Goal: Transaction & Acquisition: Download file/media

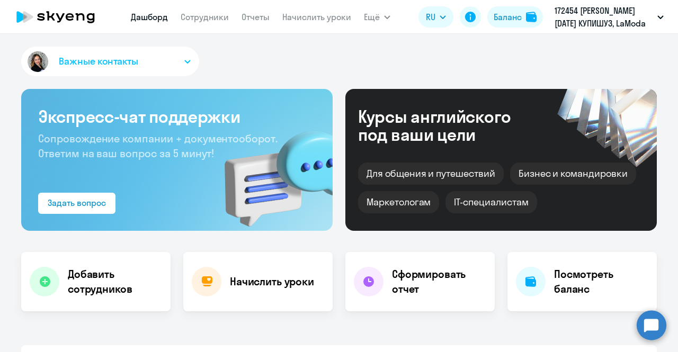
select select "30"
click at [208, 13] on link "Сотрудники" at bounding box center [205, 17] width 48 height 11
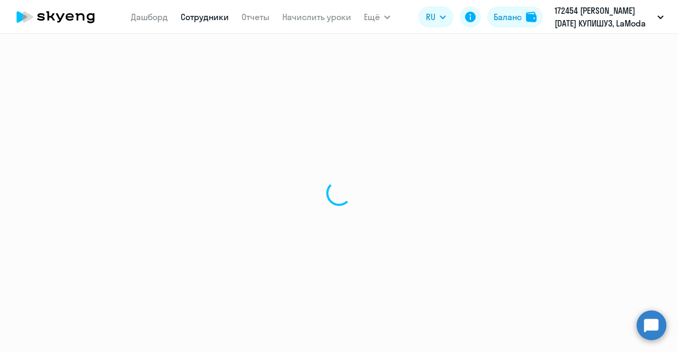
select select "30"
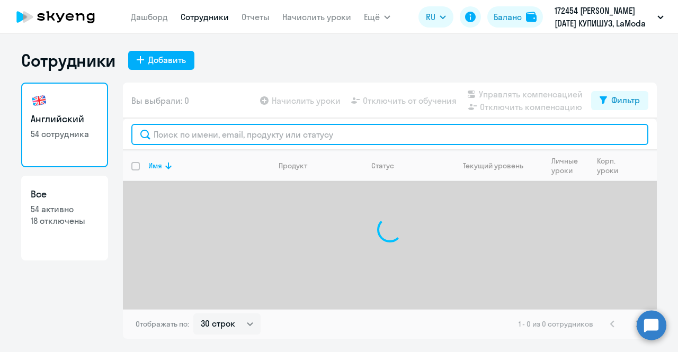
click at [233, 138] on input "text" at bounding box center [389, 134] width 517 height 21
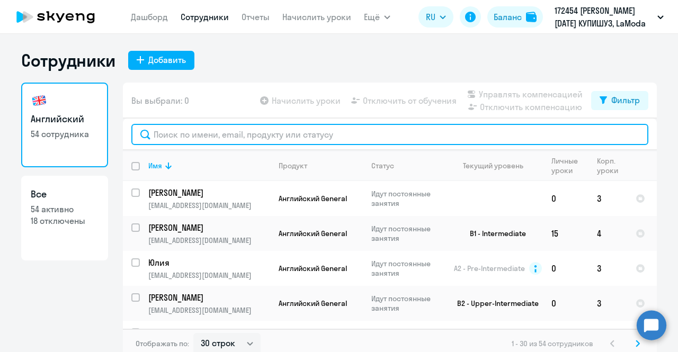
click at [244, 128] on input "text" at bounding box center [389, 134] width 517 height 21
paste input "Печенев Андрей"
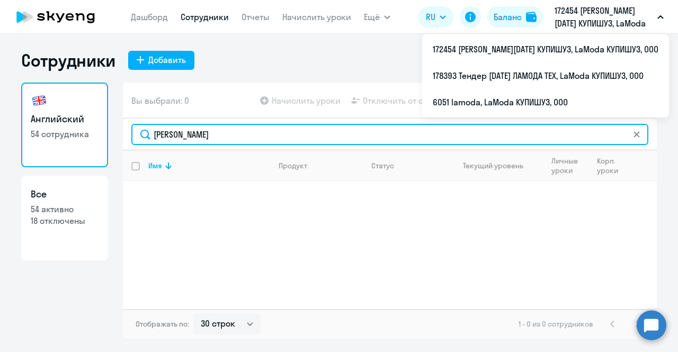
type input "Печенев"
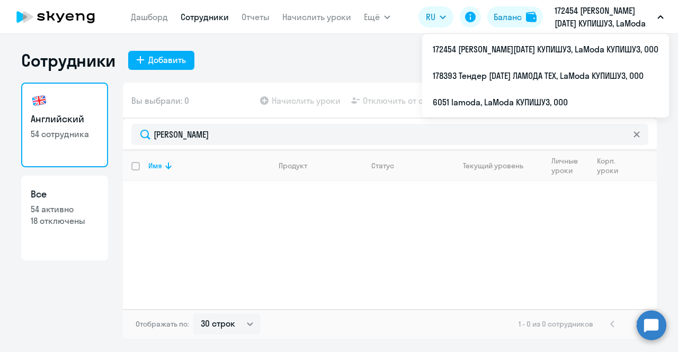
click at [574, 24] on p "172454 [PERSON_NAME][DATE] КУПИШУЗ, LaModa КУПИШУЗ, ООО" at bounding box center [604, 16] width 99 height 25
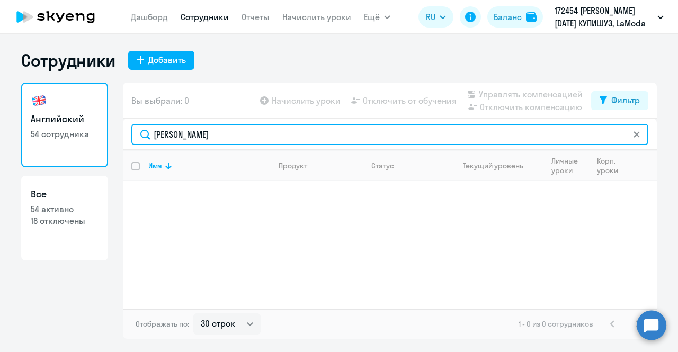
drag, startPoint x: 167, startPoint y: 137, endPoint x: 84, endPoint y: 144, distance: 83.6
click at [84, 144] on div "Английский 54 сотрудника Все 54 активно 18 отключены Вы выбрали: 0 Начислить ур…" at bounding box center [339, 211] width 636 height 257
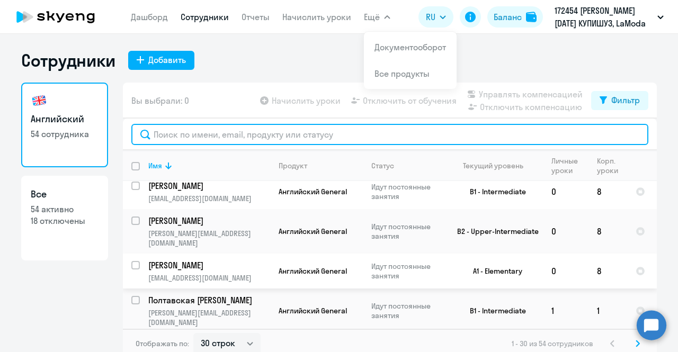
scroll to position [268, 0]
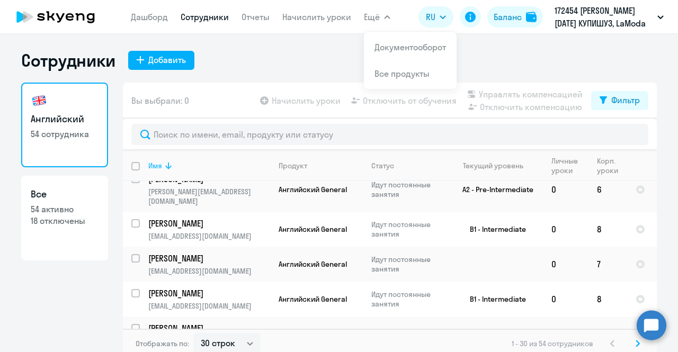
click at [165, 170] on icon at bounding box center [168, 166] width 13 height 13
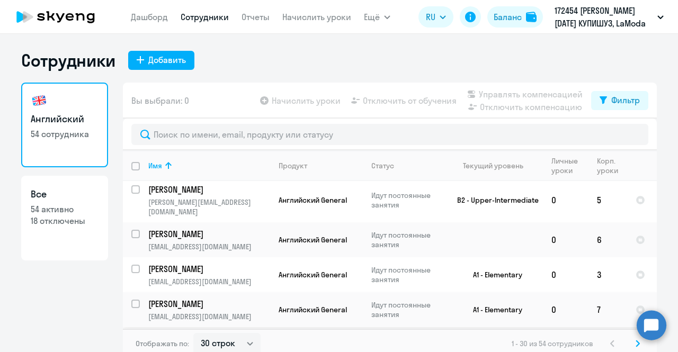
scroll to position [6, 0]
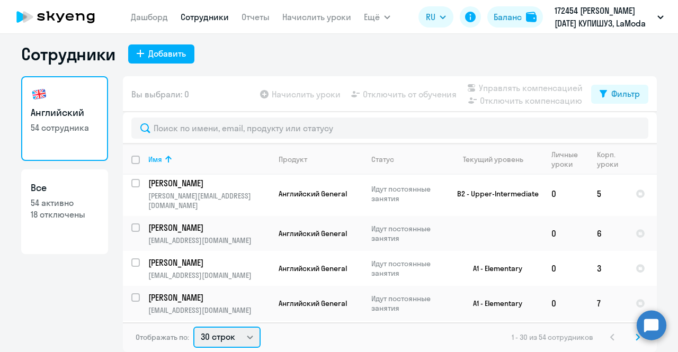
click at [230, 342] on select "30 строк 50 строк 100 строк" at bounding box center [226, 337] width 67 height 21
select select "50"
click at [193, 327] on select "30 строк 50 строк 100 строк" at bounding box center [226, 337] width 67 height 21
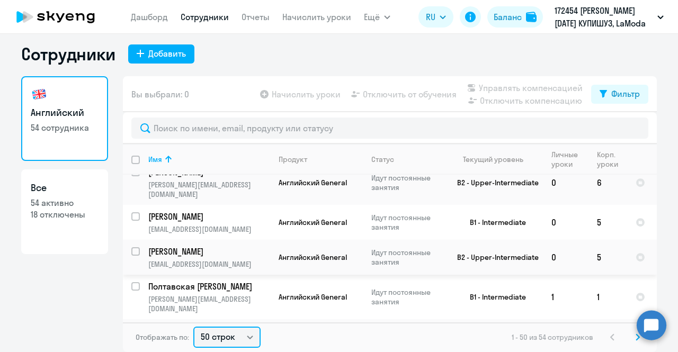
scroll to position [1413, 0]
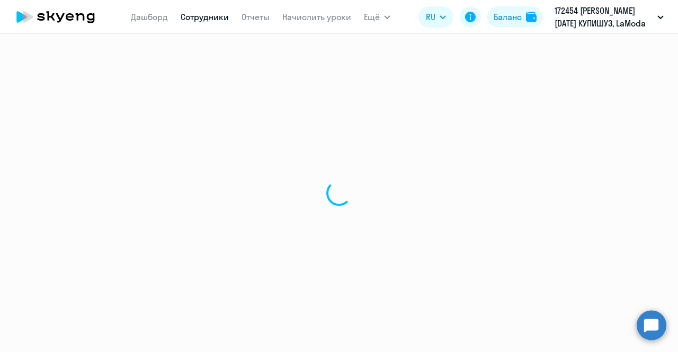
select select "english"
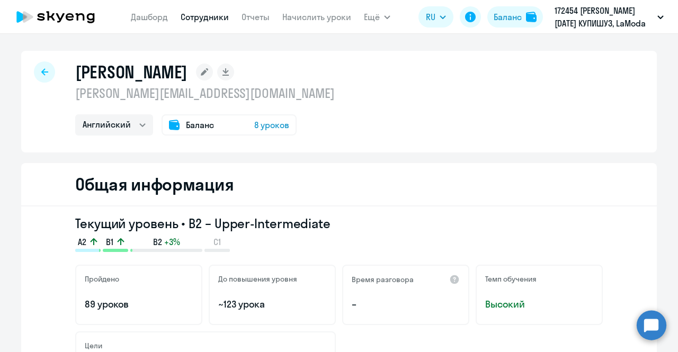
click at [41, 76] on icon at bounding box center [44, 71] width 7 height 7
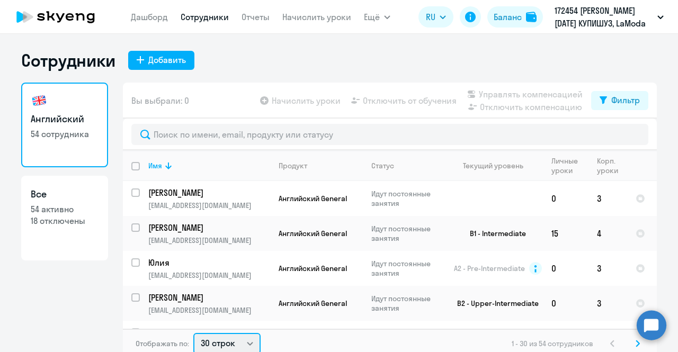
click at [232, 342] on select "30 строк 50 строк 100 строк" at bounding box center [226, 343] width 67 height 21
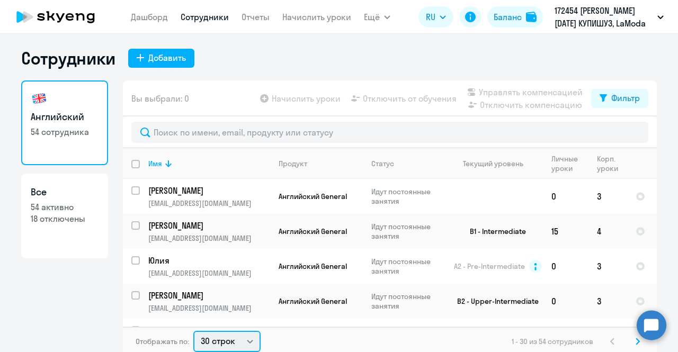
select select "50"
click at [193, 331] on select "30 строк 50 строк 100 строк" at bounding box center [226, 341] width 67 height 21
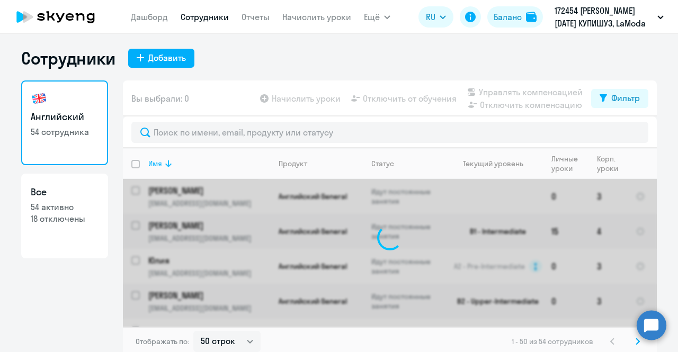
click at [162, 164] on icon at bounding box center [168, 163] width 13 height 13
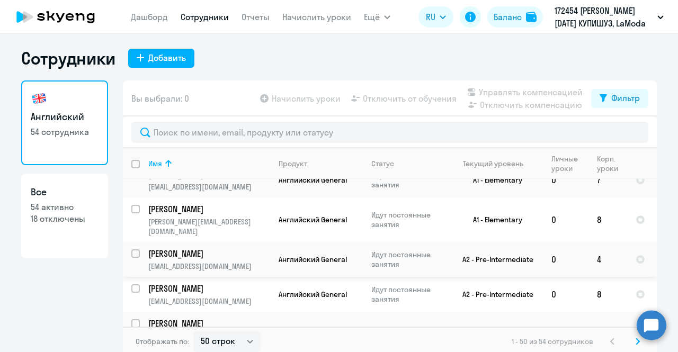
scroll to position [1017, 0]
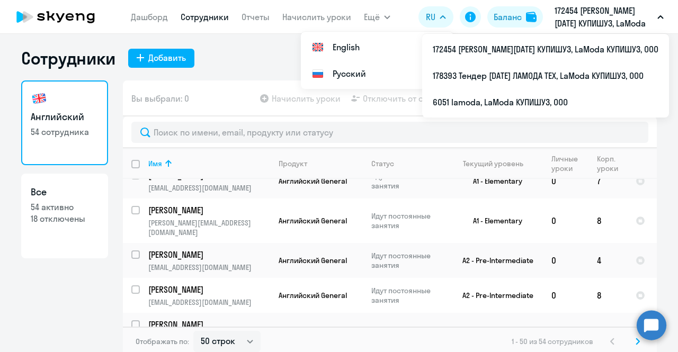
click at [617, 22] on p "172454 [PERSON_NAME][DATE] КУПИШУЗ, LaModa КУПИШУЗ, ООО" at bounding box center [604, 16] width 99 height 25
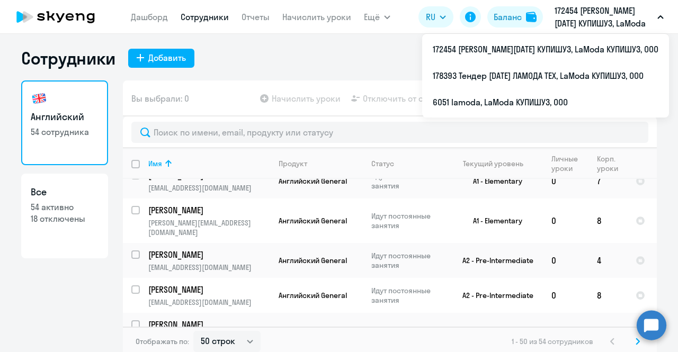
click at [611, 17] on p "172454 [PERSON_NAME][DATE] КУПИШУЗ, LaModa КУПИШУЗ, ООО" at bounding box center [604, 16] width 99 height 25
click at [606, 9] on p "172454 [PERSON_NAME][DATE] КУПИШУЗ, LaModa КУПИШУЗ, ООО" at bounding box center [604, 16] width 99 height 25
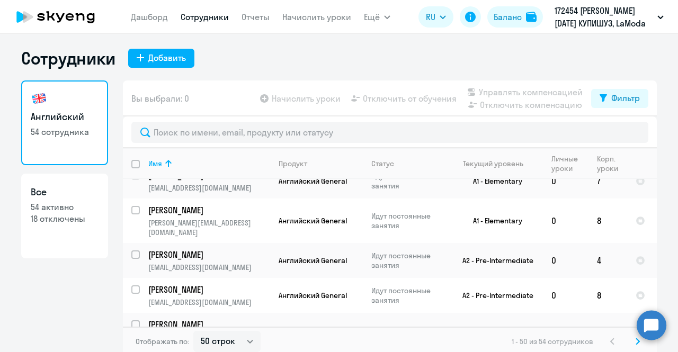
click at [606, 10] on p "172454 [PERSON_NAME][DATE] КУПИШУЗ, LaModa КУПИШУЗ, ООО" at bounding box center [604, 16] width 99 height 25
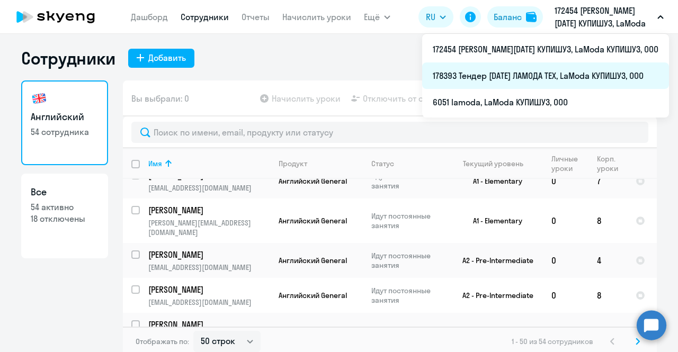
click at [566, 70] on li "178393 Тендер август 2023 ЛАМОДА ТЕХ, LaModa КУПИШУЗ, ООО" at bounding box center [545, 76] width 247 height 27
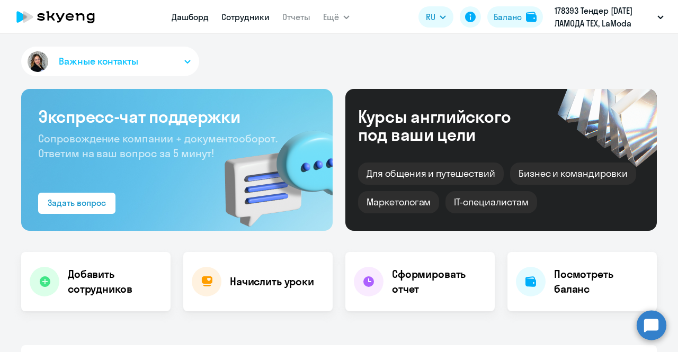
click at [257, 13] on link "Сотрудники" at bounding box center [246, 17] width 48 height 11
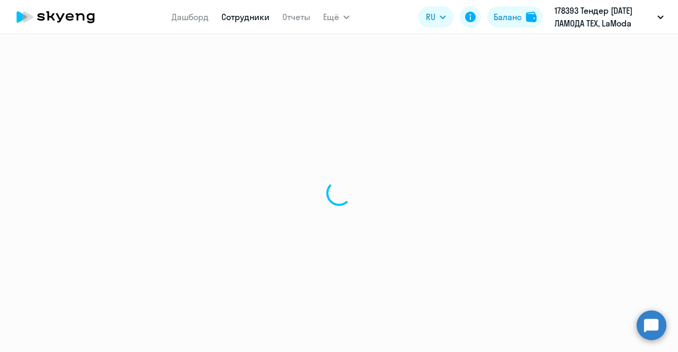
select select "30"
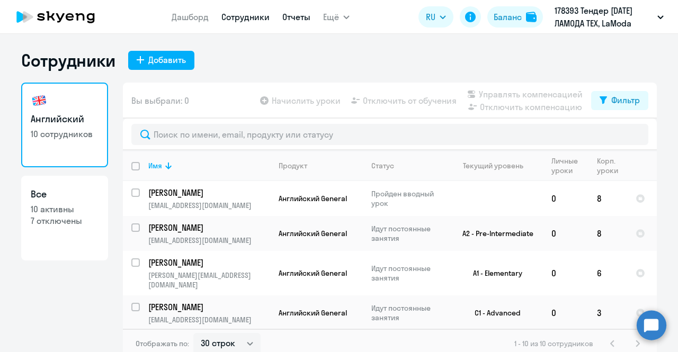
click at [301, 18] on link "Отчеты" at bounding box center [297, 17] width 28 height 11
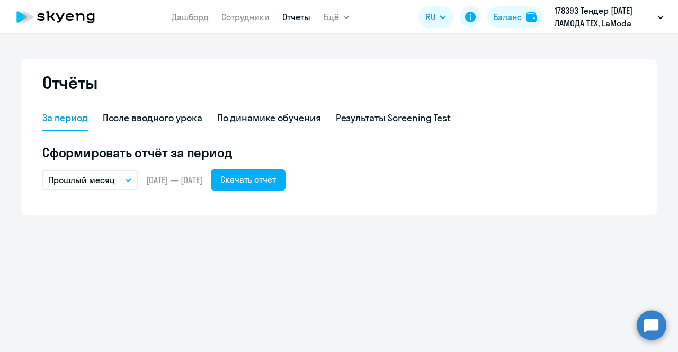
click at [119, 180] on button "Прошлый месяц" at bounding box center [89, 180] width 95 height 20
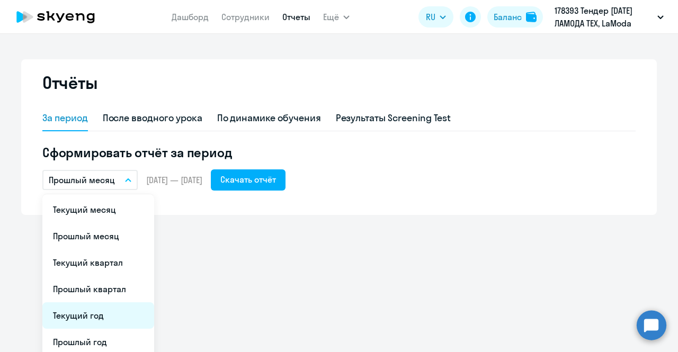
scroll to position [58, 0]
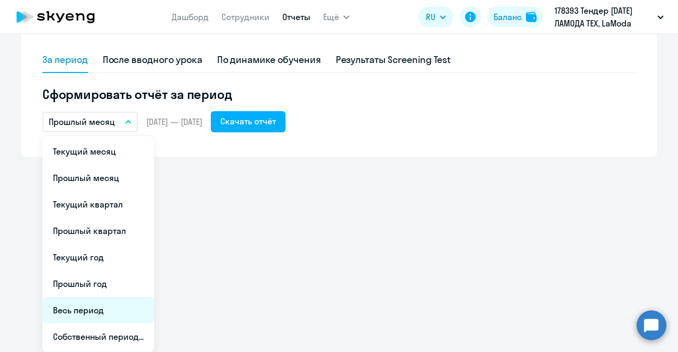
click at [89, 312] on li "Весь период" at bounding box center [98, 310] width 112 height 27
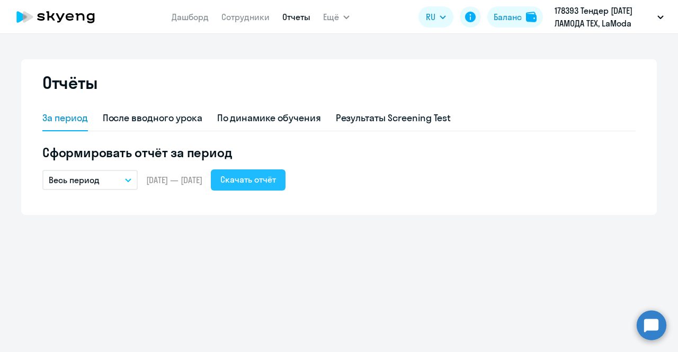
click at [259, 177] on div "Скачать отчёт" at bounding box center [249, 179] width 56 height 13
click at [257, 21] on link "Сотрудники" at bounding box center [246, 17] width 48 height 11
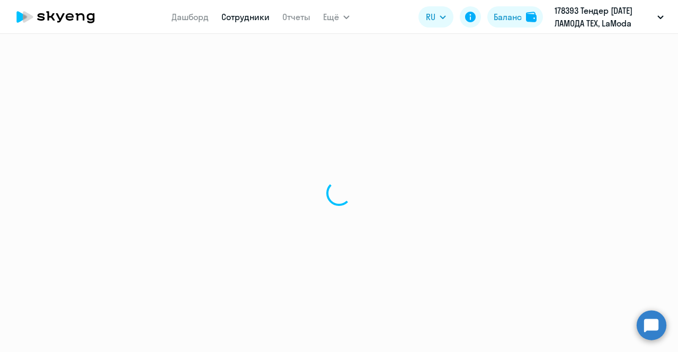
select select "30"
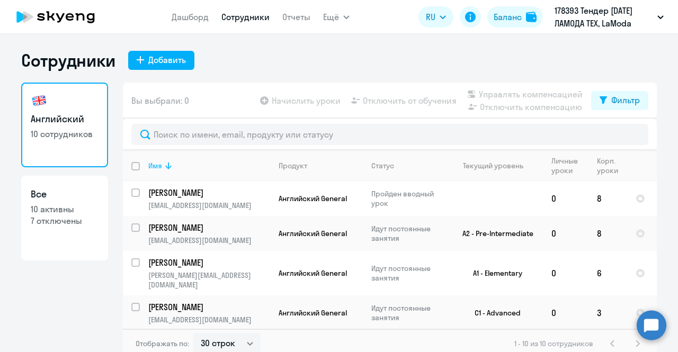
click at [163, 168] on icon at bounding box center [168, 166] width 13 height 13
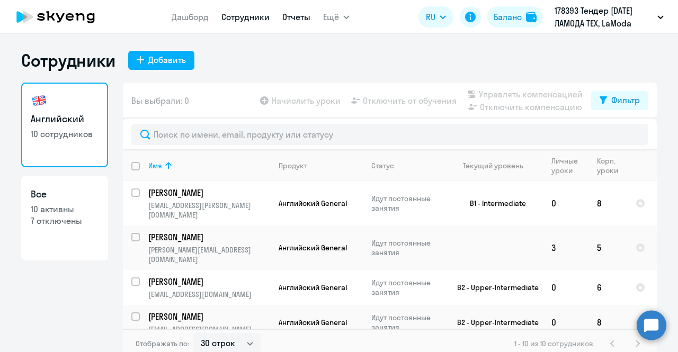
click at [294, 20] on link "Отчеты" at bounding box center [297, 17] width 28 height 11
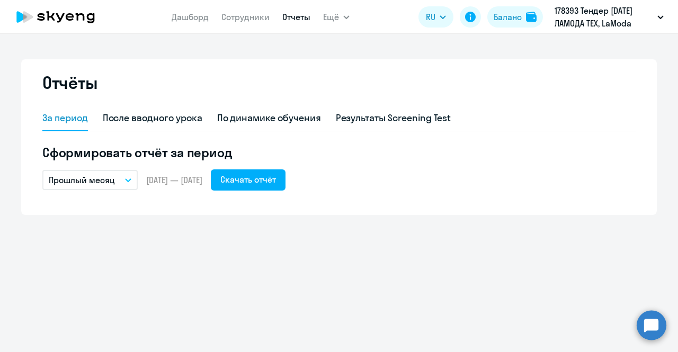
click at [122, 175] on button "Прошлый месяц" at bounding box center [89, 180] width 95 height 20
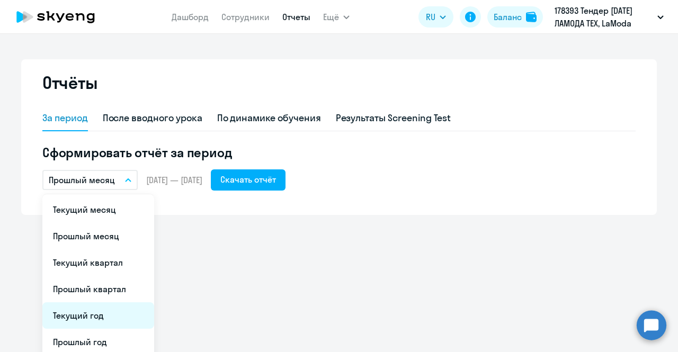
click at [90, 315] on li "Текущий год" at bounding box center [98, 316] width 112 height 27
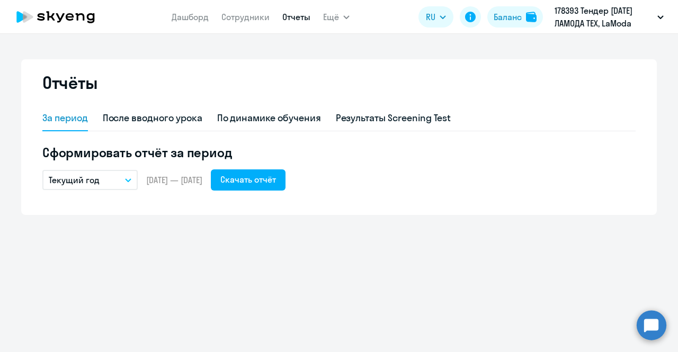
click at [122, 185] on button "Текущий год" at bounding box center [89, 180] width 95 height 20
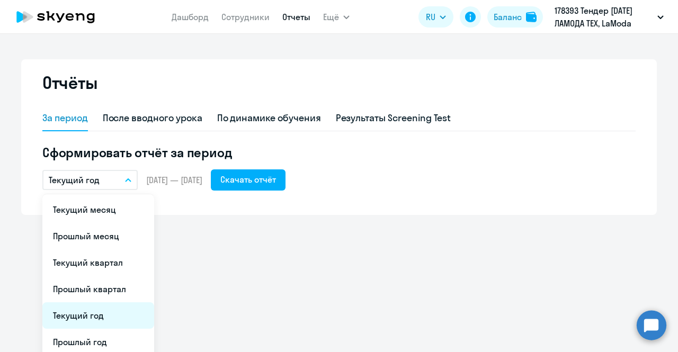
scroll to position [58, 0]
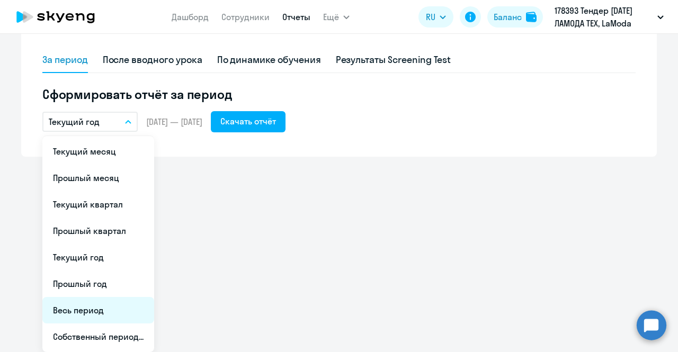
click at [94, 314] on li "Весь период" at bounding box center [98, 310] width 112 height 27
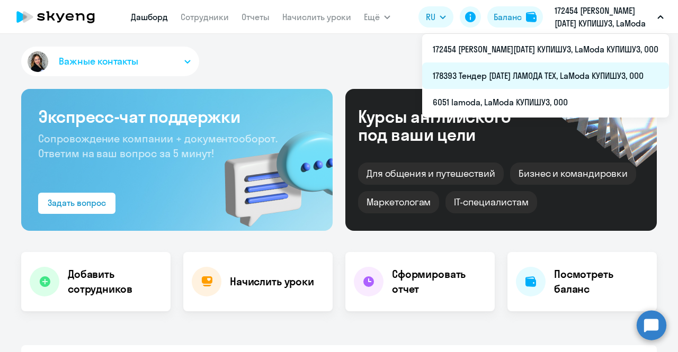
click at [572, 69] on li "178393 Тендер [DATE] ЛАМОДА ТЕХ, LaModa КУПИШУЗ, ООО" at bounding box center [545, 76] width 247 height 27
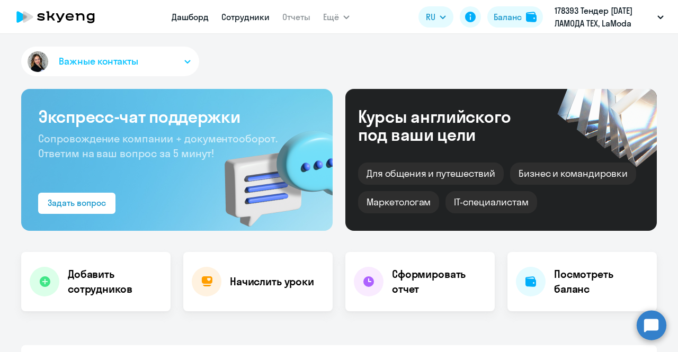
click at [234, 21] on link "Сотрудники" at bounding box center [246, 17] width 48 height 11
select select "30"
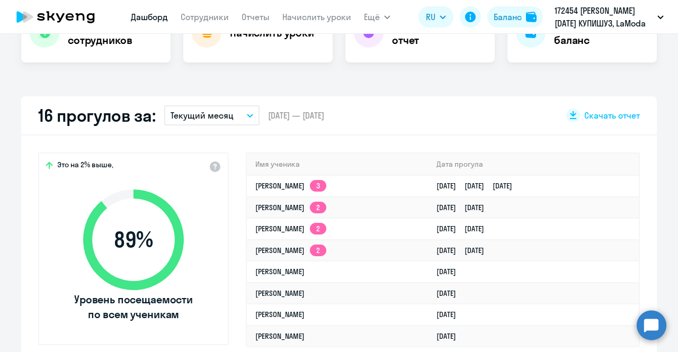
scroll to position [302, 0]
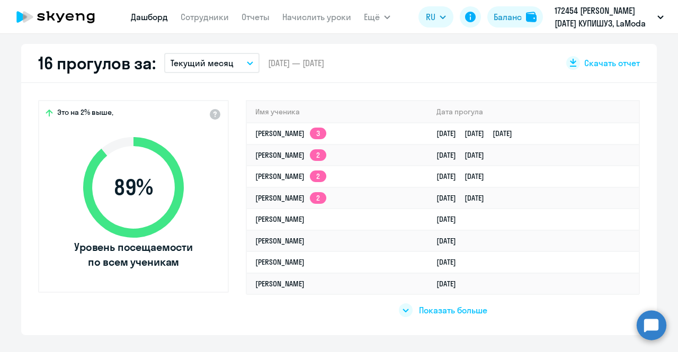
click at [419, 311] on span "Показать больше" at bounding box center [453, 311] width 68 height 12
select select "30"
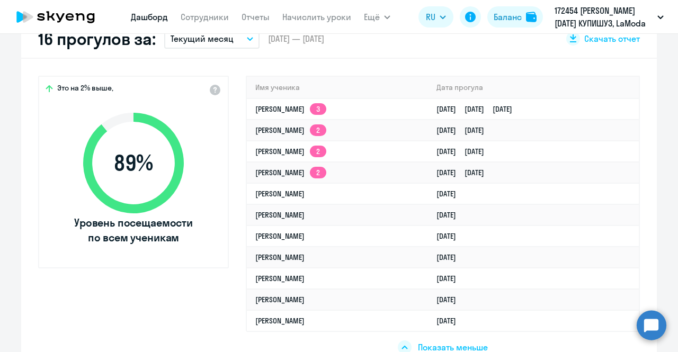
scroll to position [217, 0]
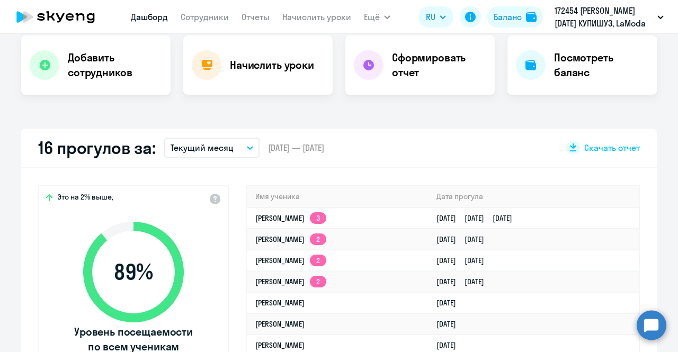
click at [239, 144] on button "Текущий месяц" at bounding box center [211, 148] width 95 height 20
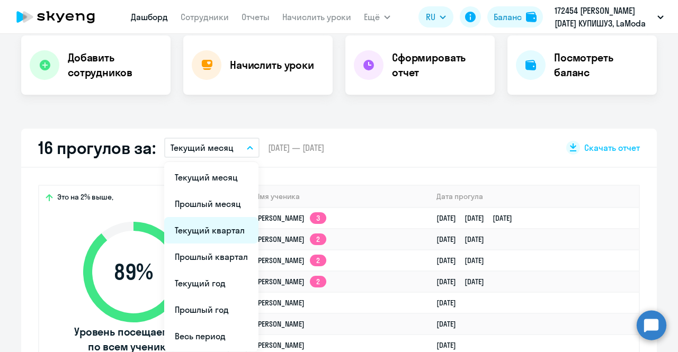
click at [210, 226] on li "Текущий квартал" at bounding box center [211, 230] width 94 height 27
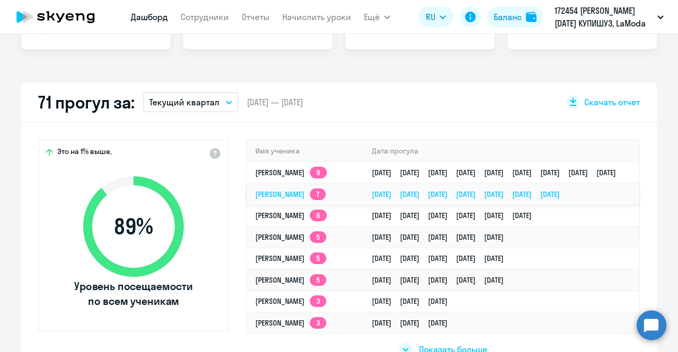
scroll to position [262, 0]
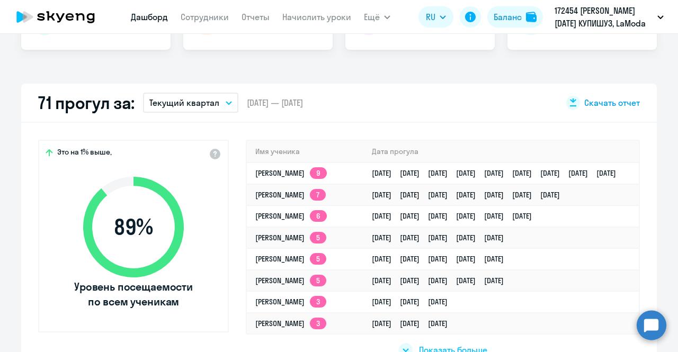
click at [590, 106] on span "Скачать отчет" at bounding box center [613, 103] width 56 height 12
click at [210, 14] on link "Сотрудники" at bounding box center [205, 17] width 48 height 11
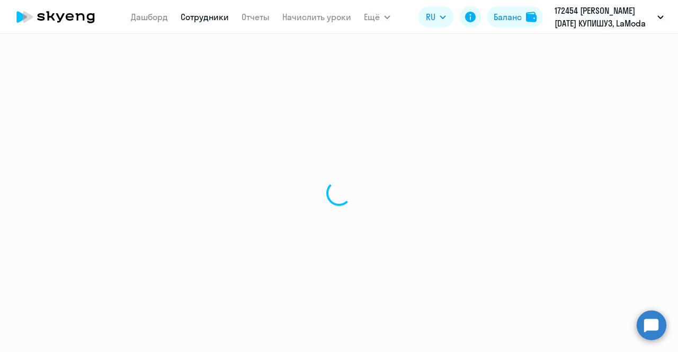
select select "30"
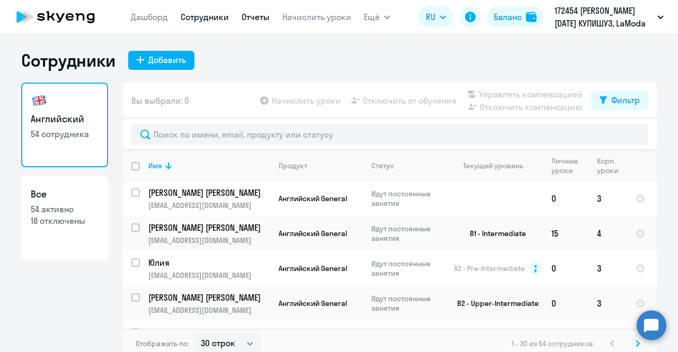
click at [262, 17] on link "Отчеты" at bounding box center [256, 17] width 28 height 11
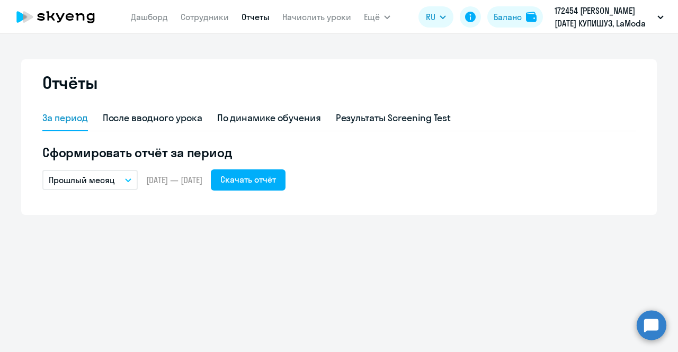
click at [118, 176] on button "Прошлый месяц" at bounding box center [89, 180] width 95 height 20
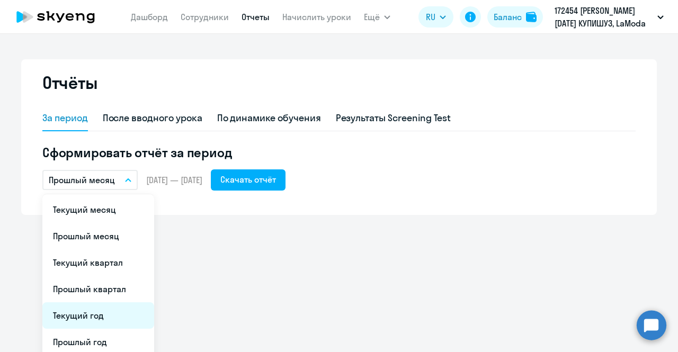
scroll to position [58, 0]
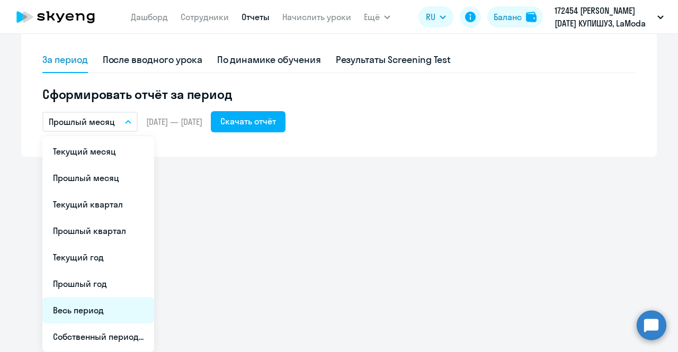
click at [99, 310] on li "Весь период" at bounding box center [98, 310] width 112 height 27
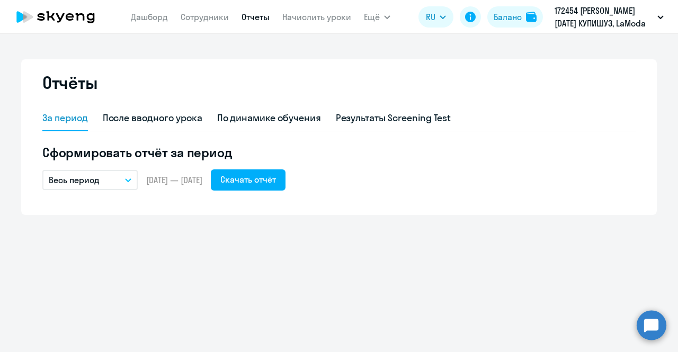
scroll to position [0, 0]
click at [276, 175] on div "Скачать отчёт" at bounding box center [249, 179] width 56 height 13
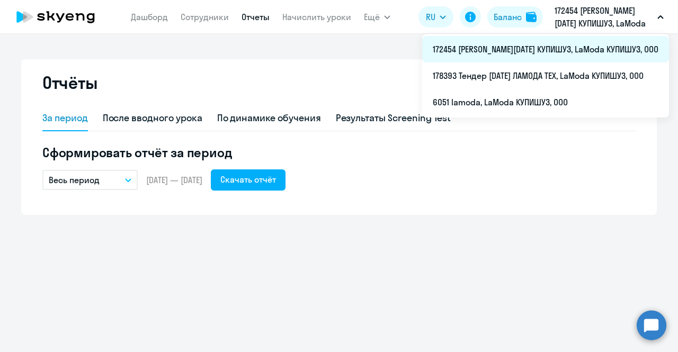
click at [569, 48] on li "172454 [PERSON_NAME][DATE] КУПИШУЗ, LaModa КУПИШУЗ, ООО" at bounding box center [545, 49] width 247 height 27
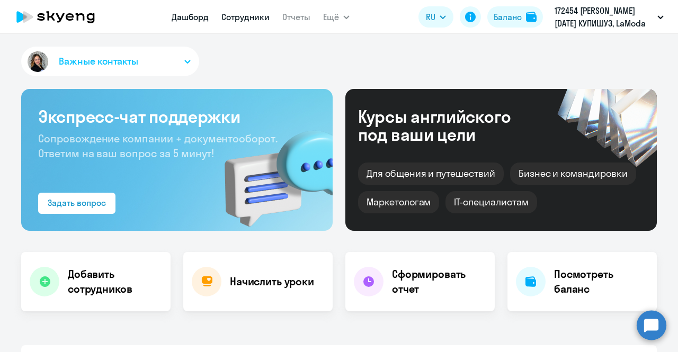
click at [236, 19] on link "Сотрудники" at bounding box center [246, 17] width 48 height 11
select select "30"
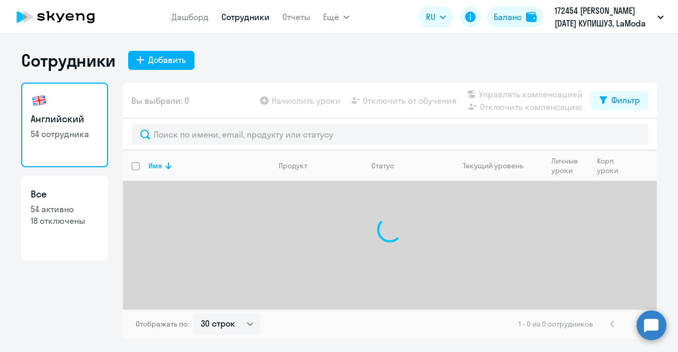
click at [292, 23] on app-menu-item-link "Отчеты" at bounding box center [297, 17] width 28 height 13
click at [288, 20] on link "Отчеты" at bounding box center [297, 17] width 28 height 11
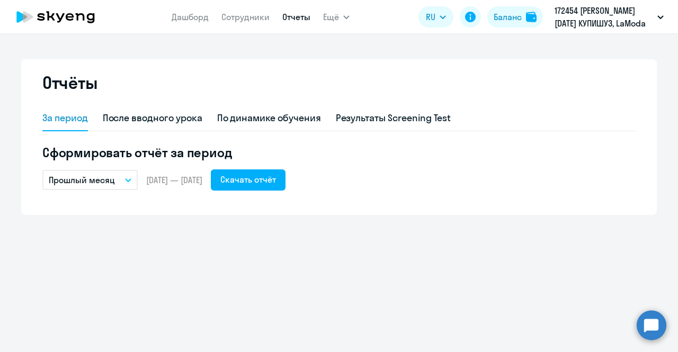
click at [110, 171] on button "Прошлый месяц" at bounding box center [89, 180] width 95 height 20
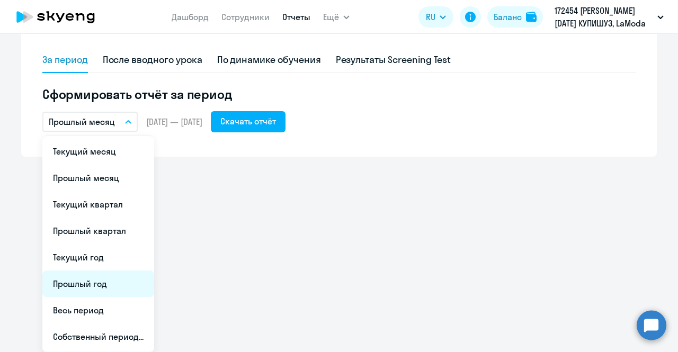
scroll to position [57, 0]
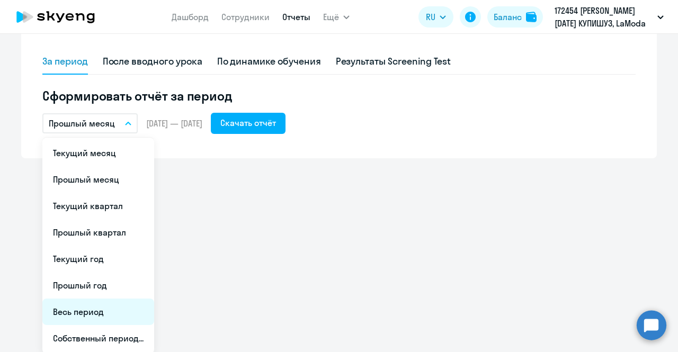
click at [88, 317] on li "Весь период" at bounding box center [98, 312] width 112 height 27
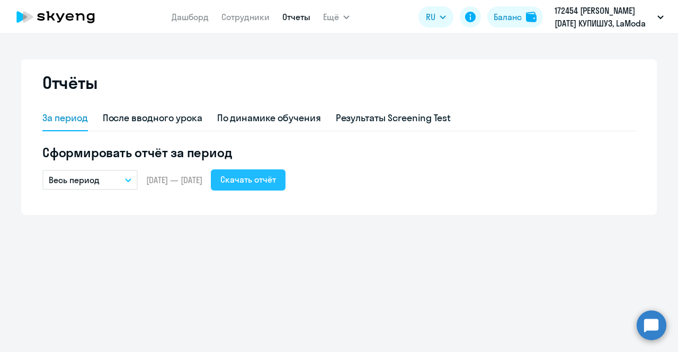
click at [281, 186] on button "Скачать отчёт" at bounding box center [248, 180] width 75 height 21
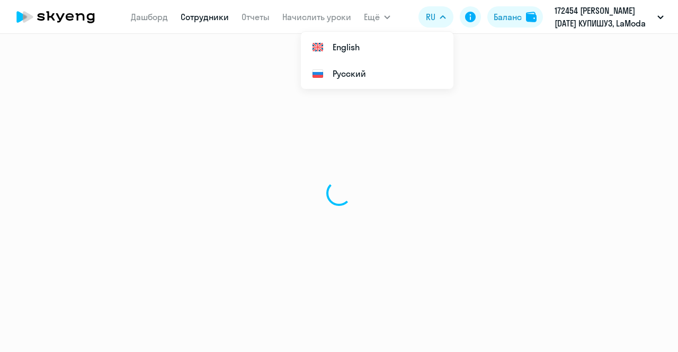
select select "english"
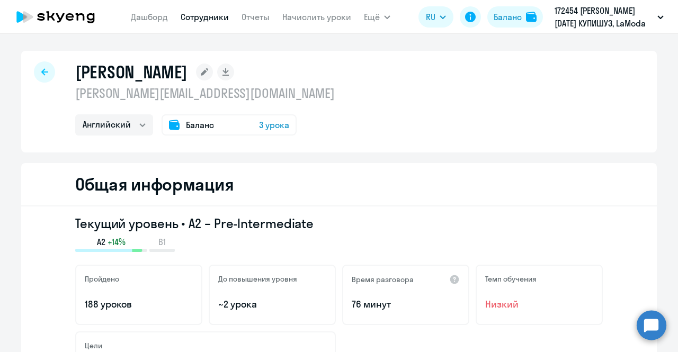
click at [41, 74] on icon at bounding box center [44, 71] width 7 height 7
